Goal: Navigation & Orientation: Understand site structure

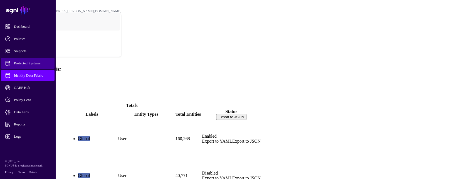
click at [29, 63] on span "Protected Systems" at bounding box center [32, 64] width 54 height 6
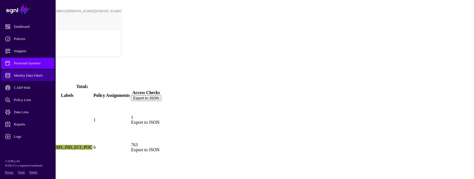
click at [24, 74] on span "Identity Data Fabric" at bounding box center [32, 76] width 54 height 6
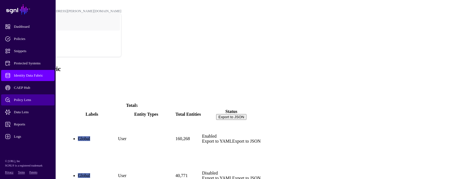
click at [29, 98] on span "Policy Lens" at bounding box center [32, 100] width 54 height 6
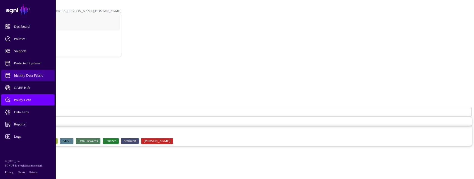
click at [33, 77] on span "Identity Data Fabric" at bounding box center [32, 76] width 54 height 6
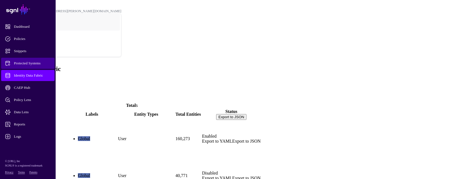
click at [32, 64] on span "Protected Systems" at bounding box center [32, 64] width 54 height 6
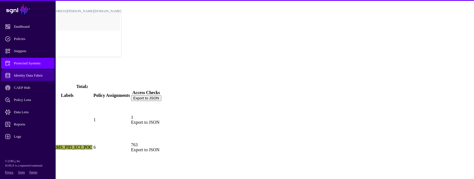
click at [33, 74] on span "Identity Data Fabric" at bounding box center [32, 76] width 54 height 6
